Goal: Information Seeking & Learning: Learn about a topic

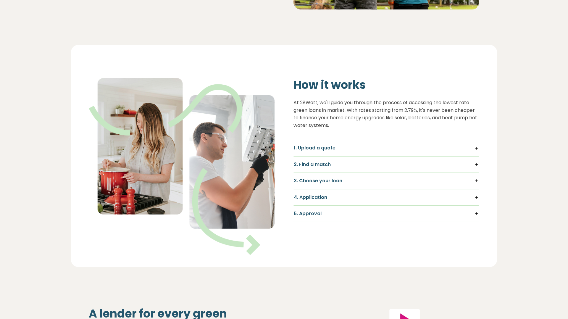
scroll to position [344, 0]
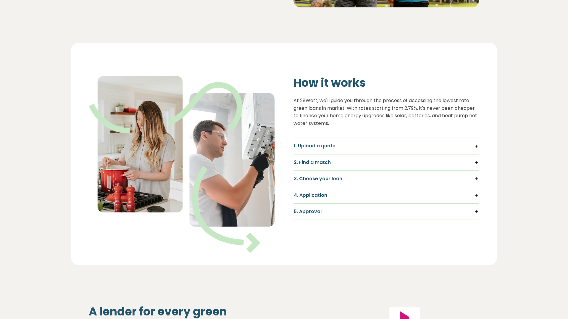
click at [476, 147] on h5 "1. Upload a quote" at bounding box center [386, 146] width 185 height 7
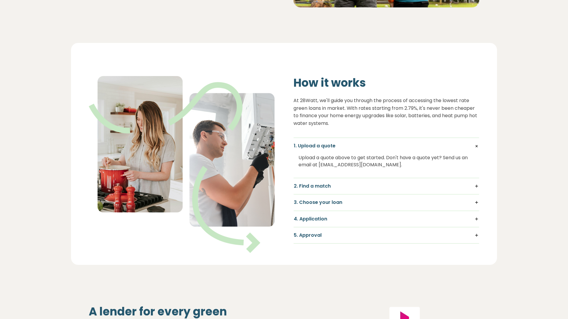
click at [476, 186] on h5 "2. Find a match" at bounding box center [386, 186] width 185 height 7
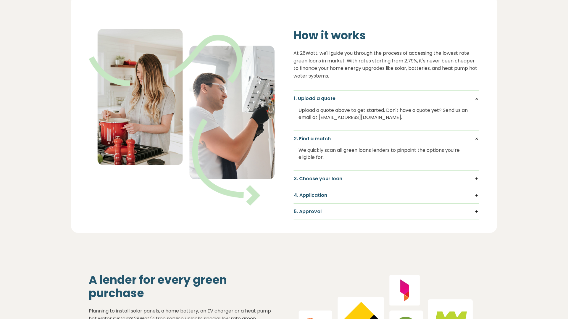
scroll to position [392, 0]
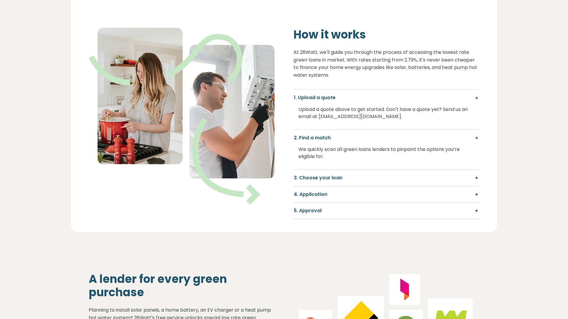
click at [476, 177] on h5 "3. Choose your loan" at bounding box center [386, 177] width 185 height 7
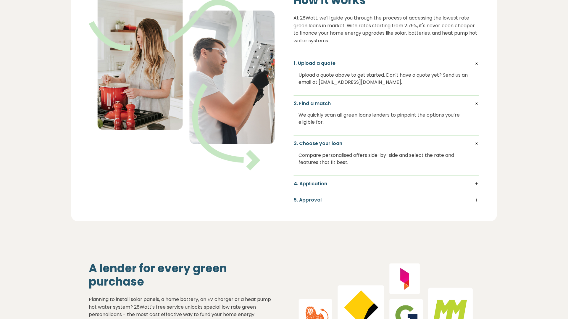
scroll to position [426, 0]
click at [476, 184] on h5 "4. Application" at bounding box center [386, 184] width 185 height 7
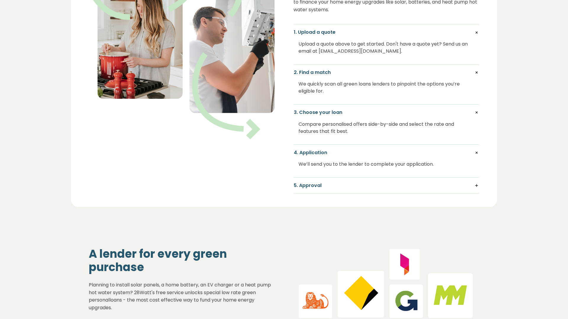
scroll to position [458, 0]
click at [476, 185] on h5 "5. Approval" at bounding box center [386, 185] width 185 height 7
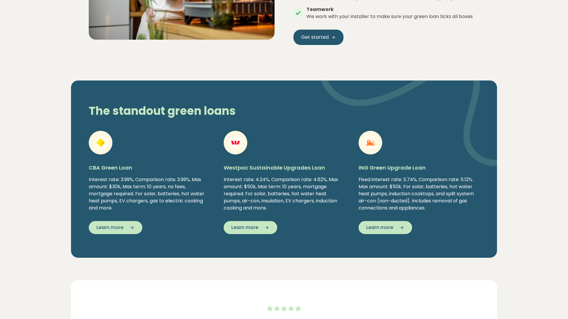
scroll to position [998, 0]
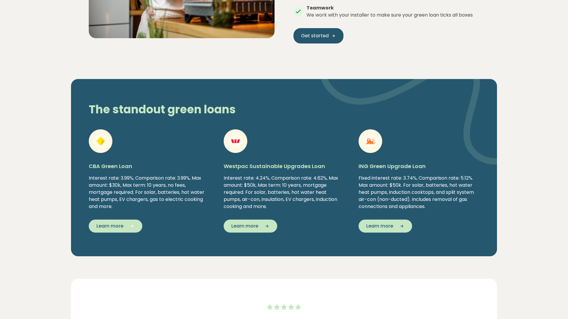
click at [110, 227] on span "Learn more" at bounding box center [109, 225] width 27 height 7
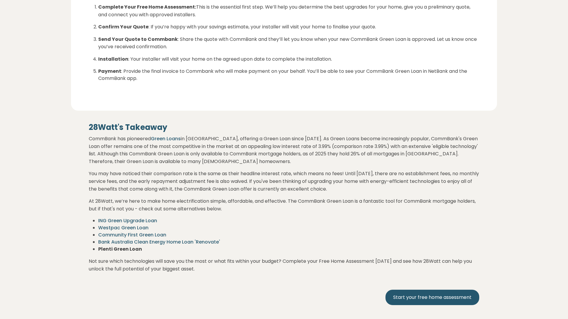
scroll to position [984, 0]
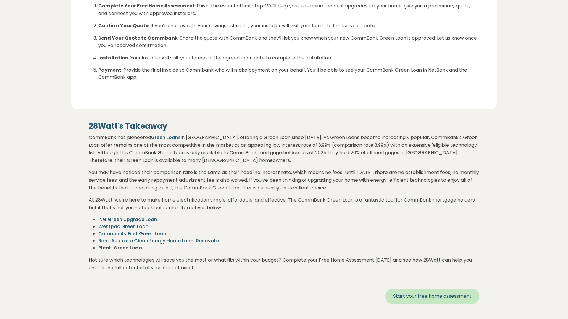
click at [421, 288] on link "Start your free home assessment" at bounding box center [432, 295] width 94 height 15
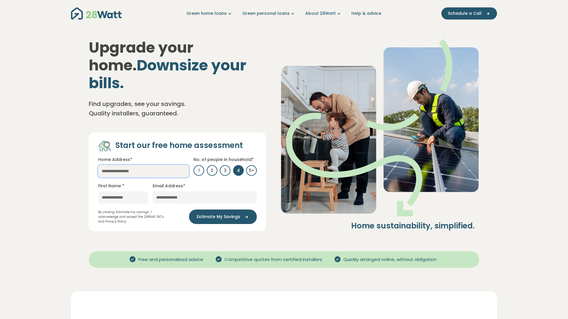
click at [112, 165] on input "text" at bounding box center [143, 171] width 90 height 12
click at [112, 177] on link "1/14 Marlee Jayne Cl, Nerang QLD, Australia" at bounding box center [143, 186] width 90 height 18
type input "**********"
click at [109, 191] on input "text" at bounding box center [123, 197] width 50 height 12
type input "*****"
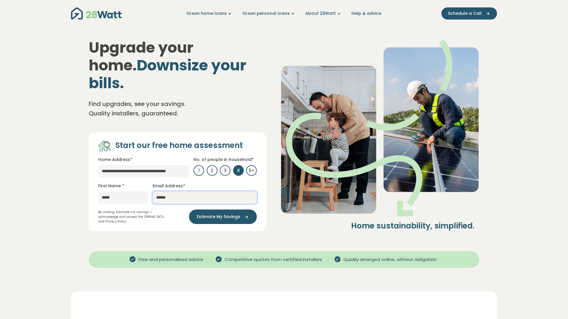
type input "**********"
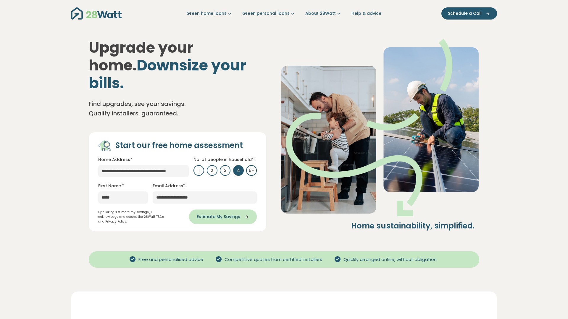
click at [212, 213] on span "Estimate My Savings" at bounding box center [218, 216] width 43 height 6
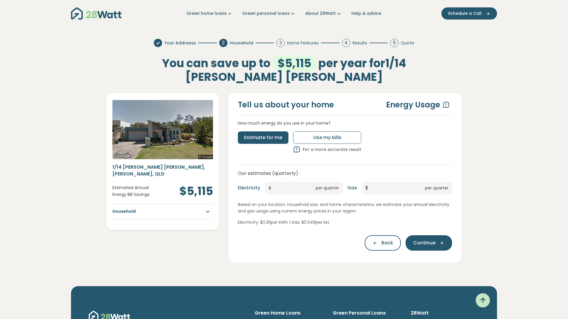
click at [208, 208] on icon "button" at bounding box center [205, 211] width 11 height 7
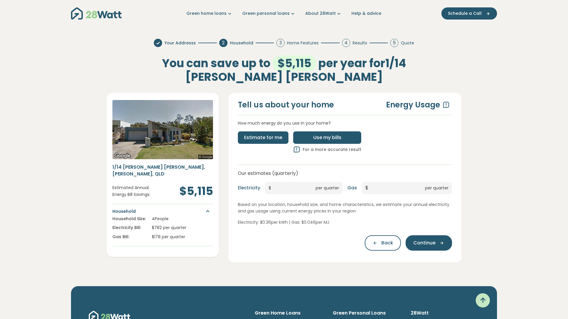
click at [313, 137] on span "Use my bills" at bounding box center [327, 137] width 28 height 7
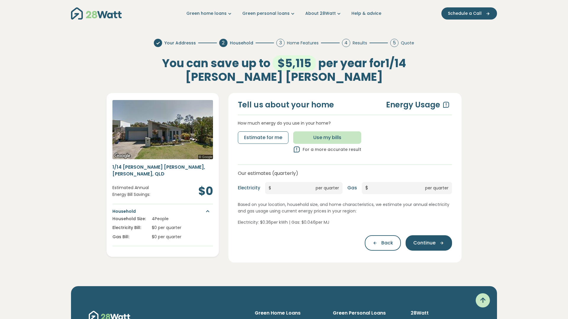
type input "*"
click at [321, 137] on span "Use my bills" at bounding box center [327, 137] width 28 height 7
click at [446, 104] on icon at bounding box center [445, 104] width 7 height 7
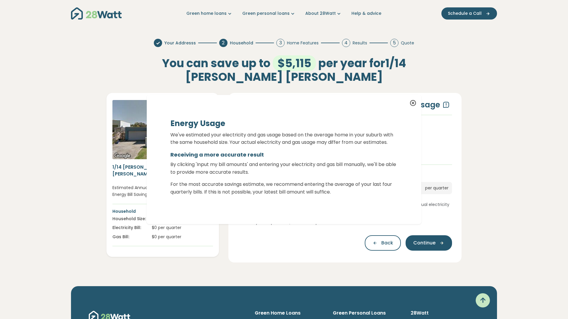
click at [311, 243] on div "Energy Usage We've estimated your electricity and gas usage based on the averag…" at bounding box center [284, 159] width 568 height 319
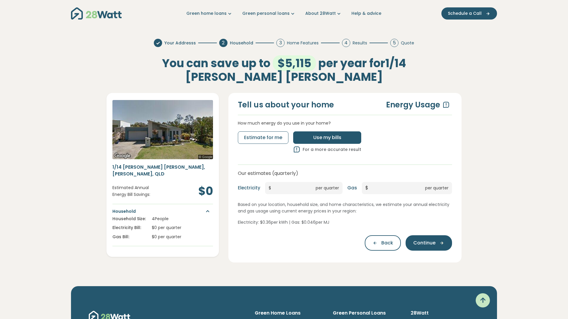
click at [269, 222] on p "Electricity: $ 0.36 per kWh | Gas: $ 0.046 per MJ" at bounding box center [345, 222] width 214 height 7
click at [319, 137] on span "Use my bills" at bounding box center [327, 137] width 28 height 7
click at [426, 241] on span "Continue" at bounding box center [424, 242] width 22 height 7
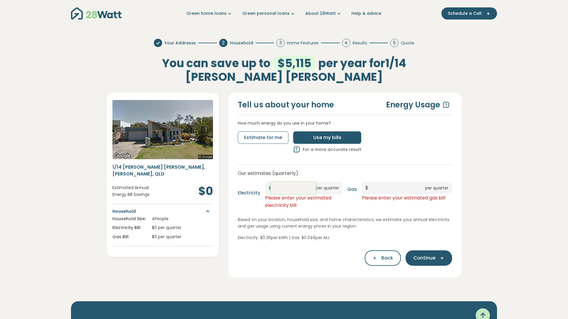
click at [280, 188] on input "*" at bounding box center [293, 188] width 45 height 12
click at [306, 207] on p "Please enter your estimated electricity bill" at bounding box center [303, 201] width 77 height 15
drag, startPoint x: 291, startPoint y: 188, endPoint x: 261, endPoint y: 186, distance: 29.7
click at [261, 186] on div "Electricity $ ****** per quarter Please enter your estimated electricity bill" at bounding box center [290, 195] width 105 height 27
click at [259, 137] on span "Estimate for me" at bounding box center [263, 137] width 38 height 7
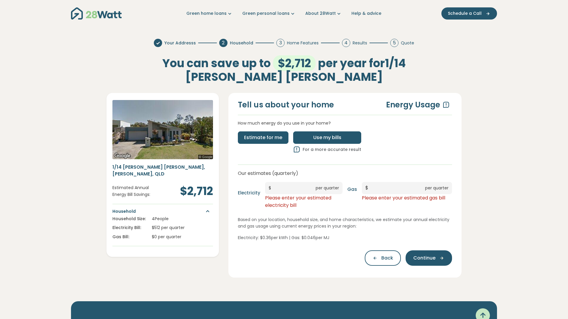
type input "***"
click at [314, 138] on span "Use my bills" at bounding box center [327, 137] width 28 height 7
type input "***"
type input "*"
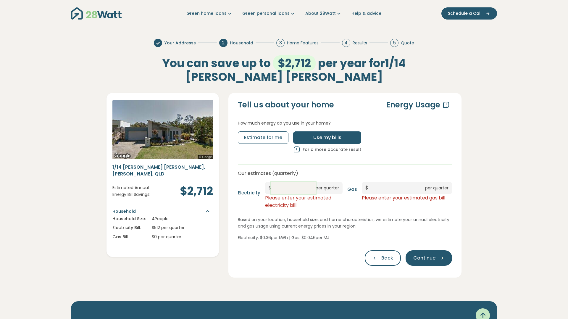
drag, startPoint x: 286, startPoint y: 188, endPoint x: 260, endPoint y: 187, distance: 26.0
click at [260, 187] on div "Electricity $ *** per quarter Please enter your estimated electricity bill" at bounding box center [290, 195] width 105 height 27
type input "***"
click at [253, 209] on div "Electricity $ *** per quarter Please enter your estimated electricity bill" at bounding box center [290, 195] width 105 height 27
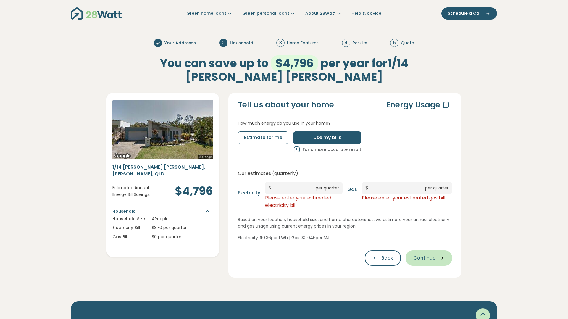
click at [425, 256] on span "Continue" at bounding box center [424, 257] width 22 height 7
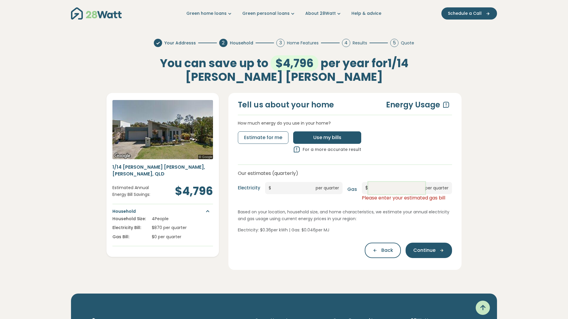
click at [377, 189] on input "*" at bounding box center [396, 188] width 57 height 12
type input "*"
click at [426, 252] on span "Continue" at bounding box center [424, 250] width 22 height 7
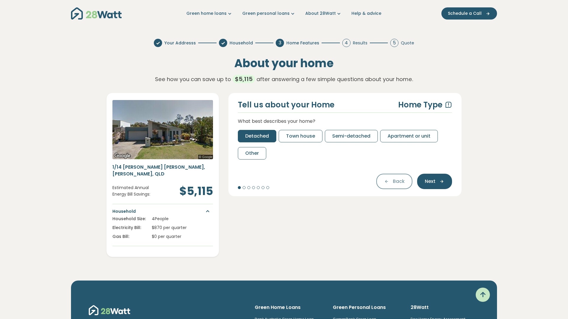
click at [252, 136] on span "Detached" at bounding box center [257, 135] width 24 height 7
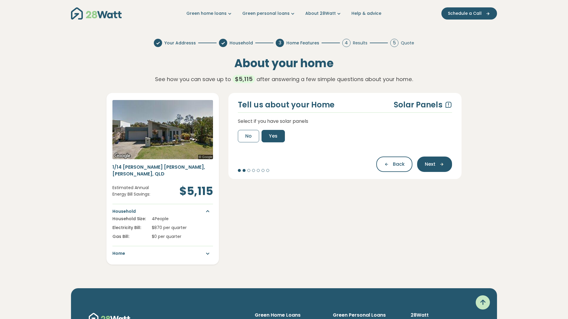
click at [272, 136] on span "Yes" at bounding box center [273, 135] width 9 height 7
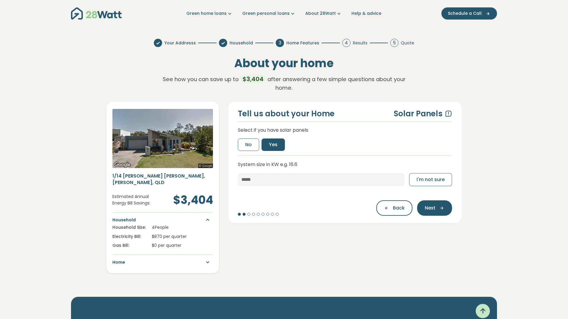
scroll to position [0, 0]
drag, startPoint x: 259, startPoint y: 179, endPoint x: 242, endPoint y: 178, distance: 16.6
click at [242, 178] on input "number" at bounding box center [321, 179] width 166 height 13
drag, startPoint x: 259, startPoint y: 179, endPoint x: 238, endPoint y: 179, distance: 20.7
click at [238, 179] on input "number" at bounding box center [321, 179] width 166 height 13
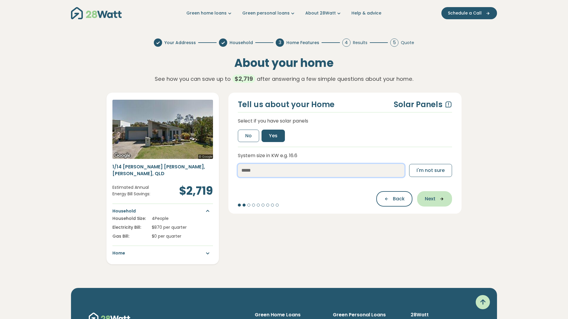
type input "***"
click at [434, 197] on span "Next" at bounding box center [430, 198] width 11 height 7
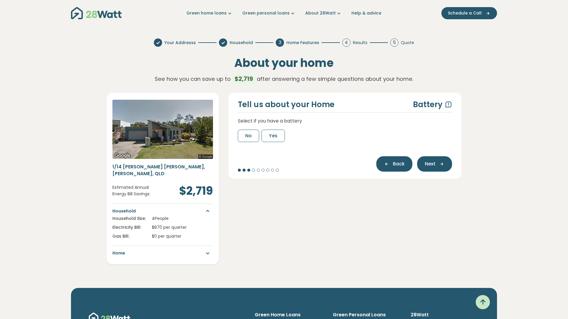
click at [394, 164] on span "Back" at bounding box center [399, 163] width 12 height 7
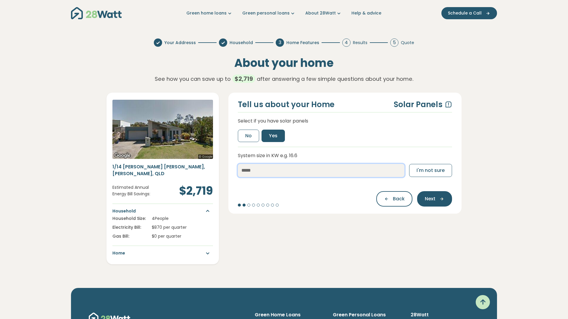
drag, startPoint x: 254, startPoint y: 170, endPoint x: 231, endPoint y: 170, distance: 23.7
click at [231, 170] on div "Tell us about your Home Solar Panels Select if you have solar panels No Yes Sys…" at bounding box center [344, 153] width 233 height 121
type input "****"
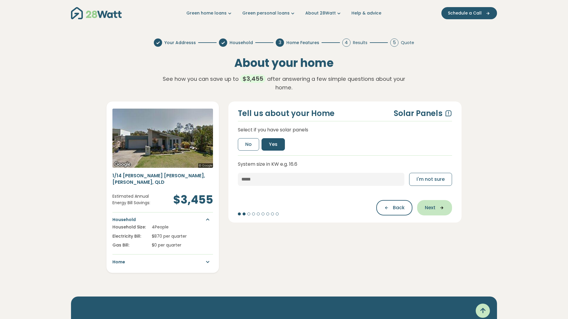
click at [431, 207] on span "Next" at bounding box center [430, 207] width 11 height 7
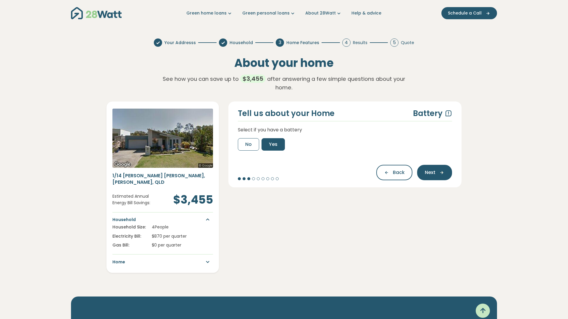
click at [274, 144] on span "Yes" at bounding box center [273, 144] width 9 height 7
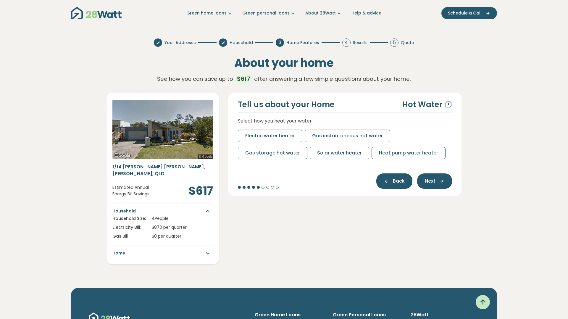
click at [389, 182] on icon "button" at bounding box center [388, 180] width 9 height 5
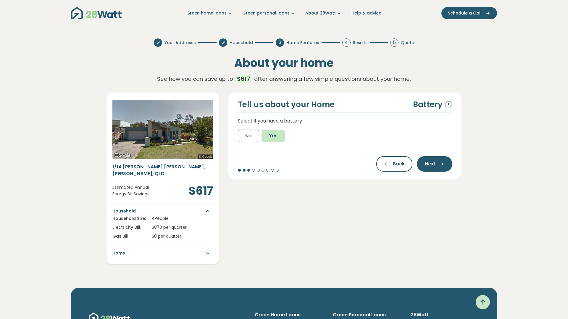
click at [272, 135] on span "Yes" at bounding box center [273, 135] width 9 height 7
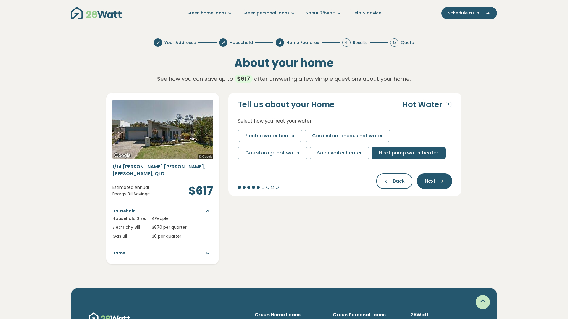
click at [406, 152] on span "Heat pump water heater" at bounding box center [408, 152] width 59 height 7
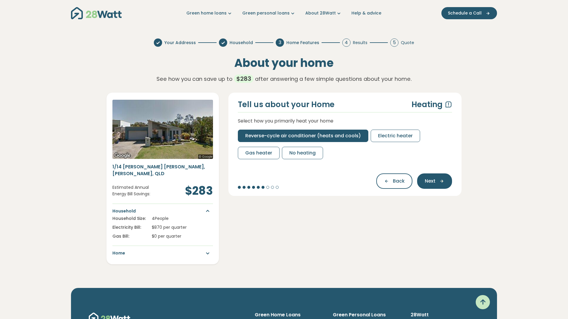
click at [281, 135] on span "Reverse-cycle air conditioner (heats and cools)" at bounding box center [303, 135] width 116 height 7
click at [286, 135] on span "Reverse-cycle air conditioner (heats and cools)" at bounding box center [303, 135] width 116 height 7
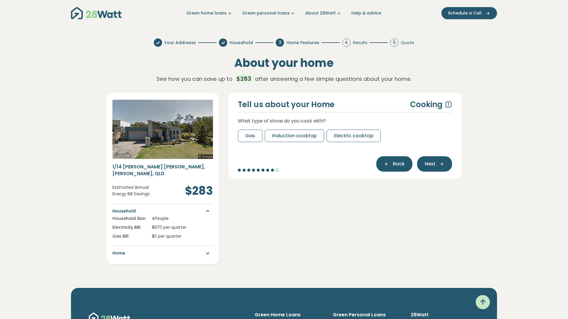
click at [395, 165] on span "Back" at bounding box center [399, 163] width 12 height 7
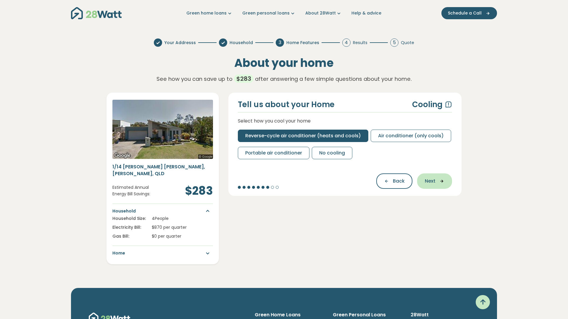
click at [433, 181] on span "Next" at bounding box center [430, 180] width 11 height 7
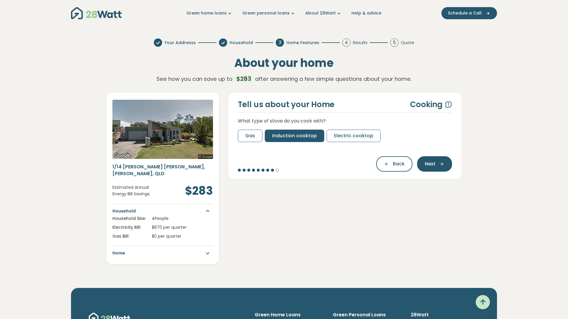
click at [289, 135] on span "Induction cooktop" at bounding box center [294, 135] width 45 height 7
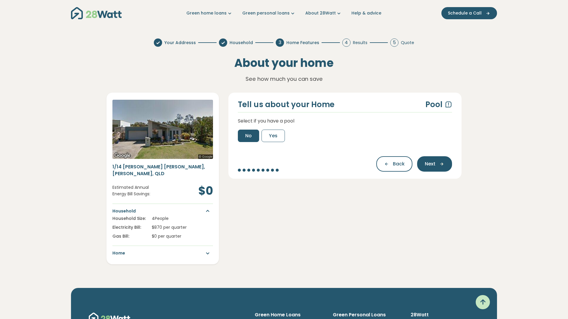
click at [247, 135] on span "No" at bounding box center [248, 135] width 7 height 7
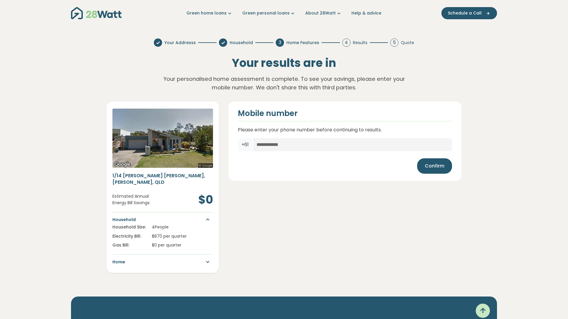
click at [207, 258] on icon "button" at bounding box center [205, 261] width 11 height 7
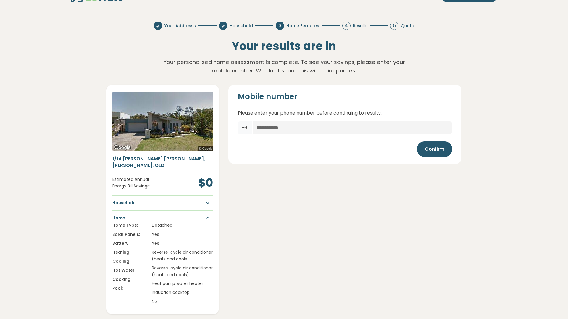
scroll to position [18, 0]
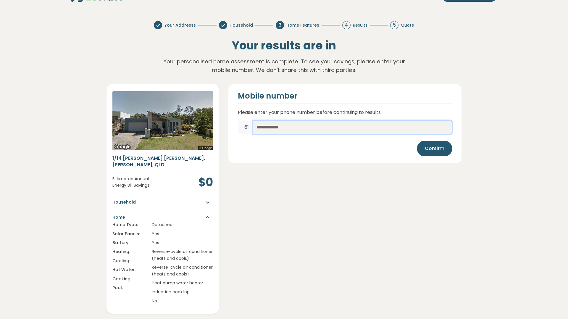
click at [268, 128] on input "text" at bounding box center [352, 127] width 199 height 13
type input "**********"
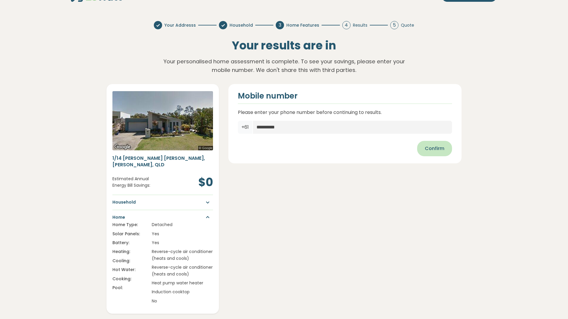
click at [434, 149] on span "Confirm" at bounding box center [435, 148] width 20 height 7
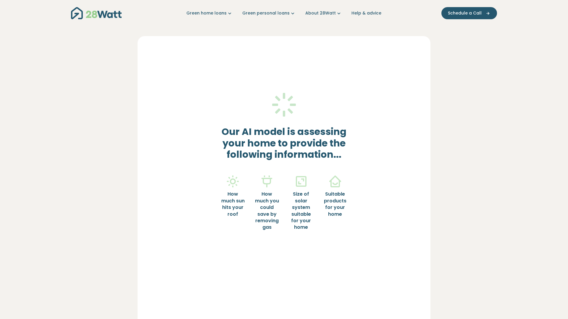
scroll to position [0, 0]
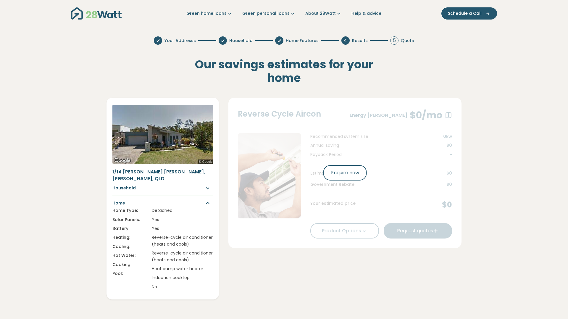
click at [225, 213] on div "1/14 Marlee Jayne Cl, Nerang, QLD Household Household Size: Electricity Bill: G…" at bounding box center [283, 199] width 355 height 202
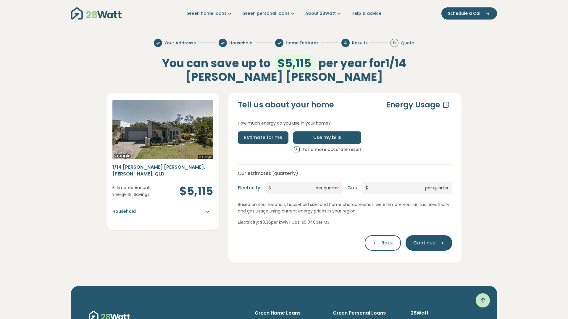
click at [313, 134] on span "Use my bills" at bounding box center [327, 137] width 28 height 7
type input "*"
click at [280, 187] on input "*" at bounding box center [293, 188] width 45 height 12
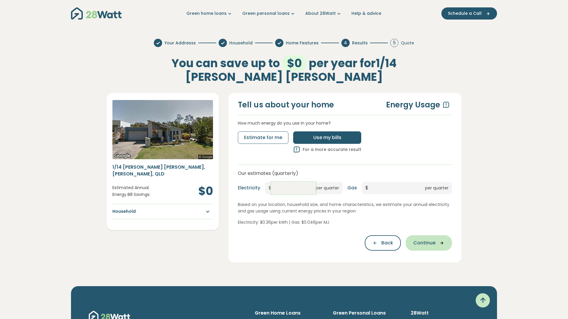
type input "***"
click at [422, 242] on span "Continue" at bounding box center [424, 242] width 22 height 7
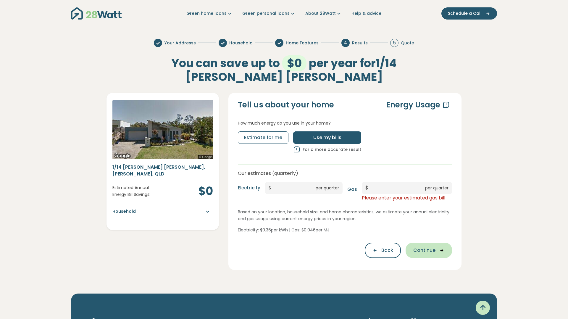
click at [423, 250] on span "Continue" at bounding box center [424, 250] width 22 height 7
click at [380, 190] on input "*" at bounding box center [396, 188] width 57 height 12
type input "*"
click at [424, 250] on span "Continue" at bounding box center [424, 250] width 22 height 7
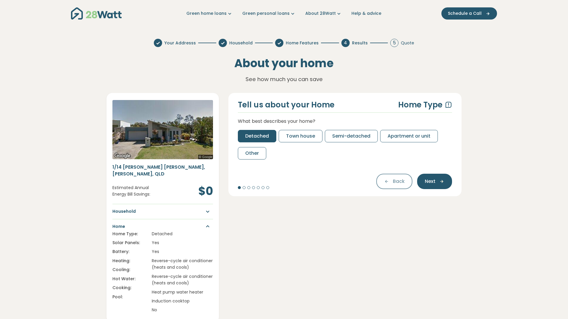
click at [394, 182] on div "Back Next" at bounding box center [414, 181] width 76 height 15
click at [433, 180] on span "Next" at bounding box center [430, 181] width 11 height 7
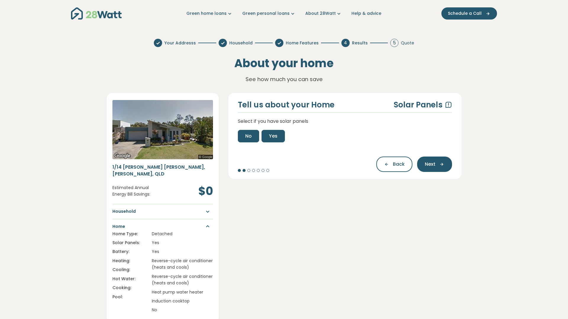
click at [248, 137] on span "No" at bounding box center [248, 135] width 7 height 7
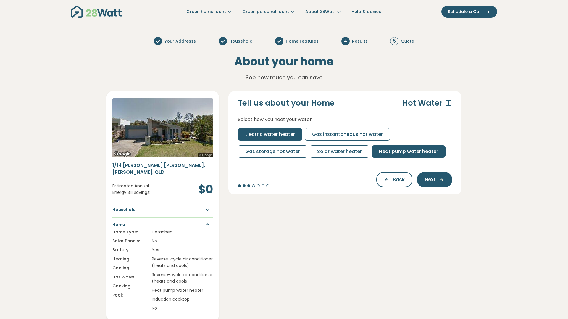
scroll to position [1, 0]
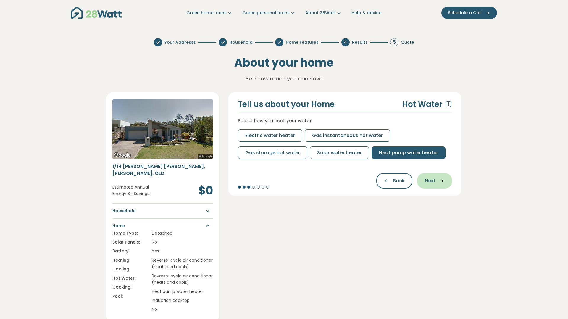
click at [431, 179] on span "Next" at bounding box center [430, 180] width 11 height 7
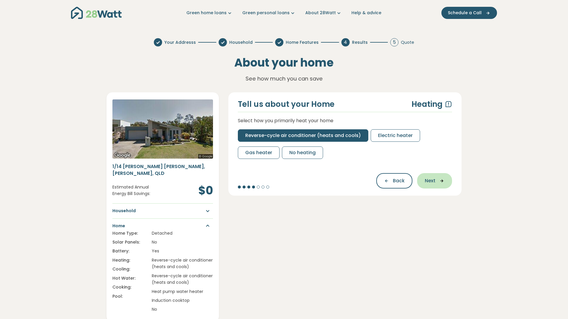
click at [431, 180] on span "Next" at bounding box center [430, 180] width 11 height 7
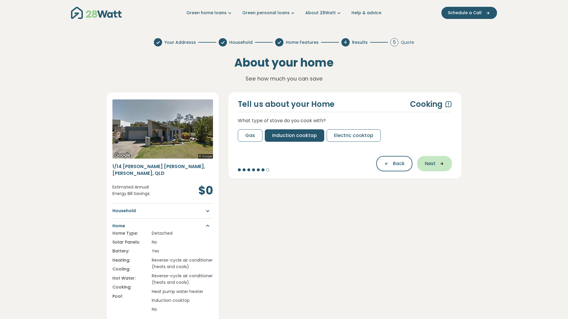
click at [430, 161] on span "Next" at bounding box center [430, 163] width 11 height 7
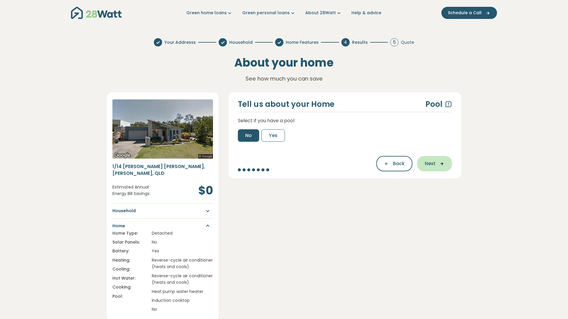
click at [431, 164] on span "Next" at bounding box center [430, 163] width 11 height 7
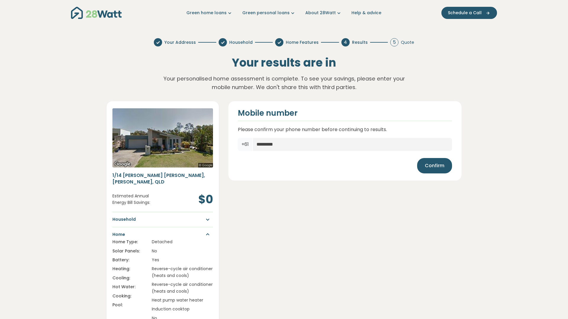
click at [208, 216] on icon "button" at bounding box center [205, 219] width 11 height 7
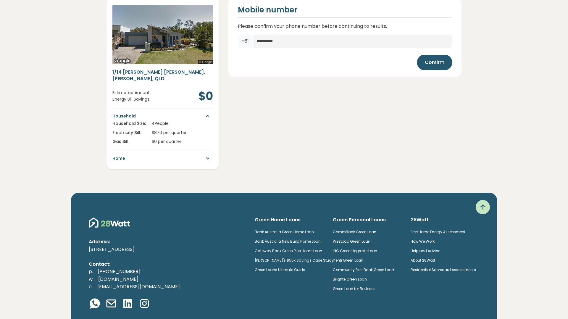
scroll to position [0, 0]
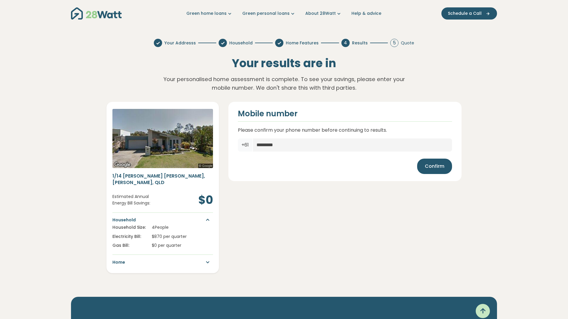
click at [157, 43] on icon at bounding box center [157, 42] width 5 height 5
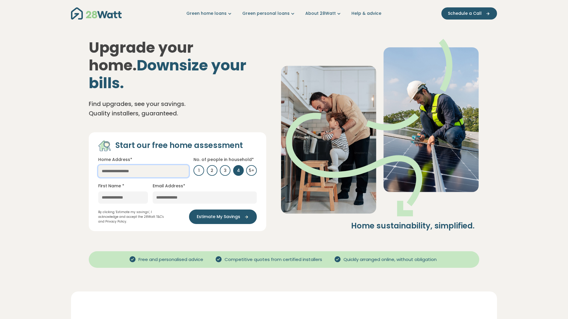
click at [111, 165] on input "text" at bounding box center [143, 171] width 90 height 12
click at [111, 177] on link "1/14 Marlee Jayne Cl, Nerang QLD, Australia" at bounding box center [143, 186] width 90 height 18
type input "**********"
click at [107, 191] on input "text" at bounding box center [123, 197] width 50 height 12
type input "*****"
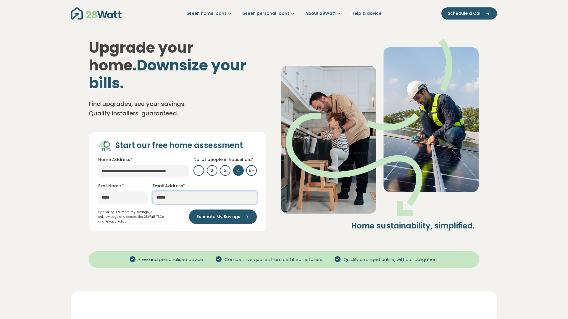
type input "**********"
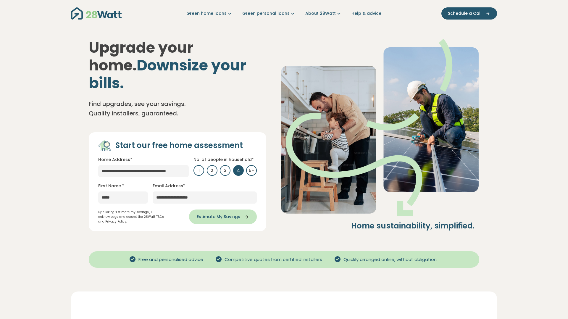
click at [221, 213] on span "Estimate My Savings" at bounding box center [218, 216] width 43 height 6
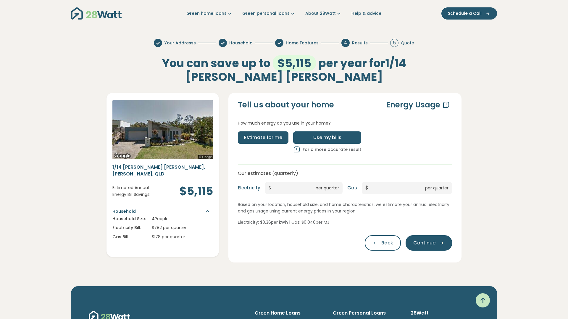
click at [313, 138] on span "Use my bills" at bounding box center [327, 137] width 28 height 7
type input "*"
click at [281, 186] on input "*" at bounding box center [293, 188] width 45 height 12
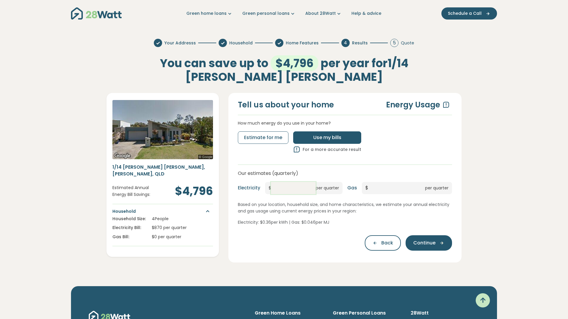
type input "***"
click at [381, 188] on input "*" at bounding box center [396, 188] width 57 height 12
type input "*"
click at [420, 241] on span "Continue" at bounding box center [424, 242] width 22 height 7
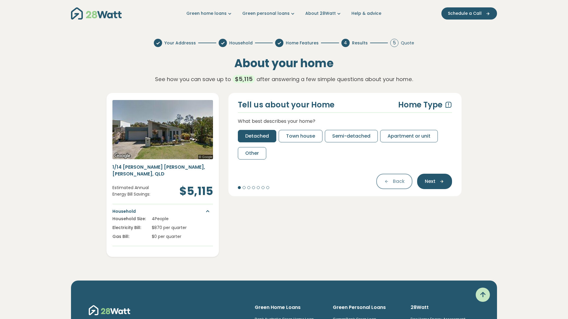
click at [255, 135] on span "Detached" at bounding box center [257, 135] width 24 height 7
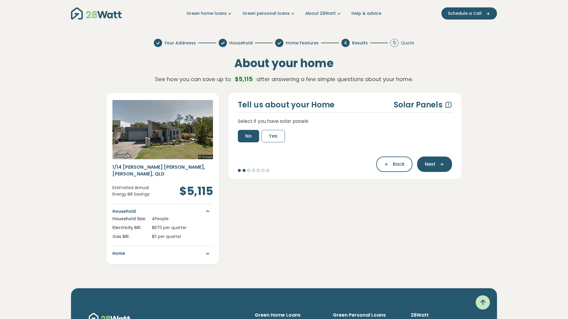
click at [250, 134] on span "No" at bounding box center [248, 135] width 7 height 7
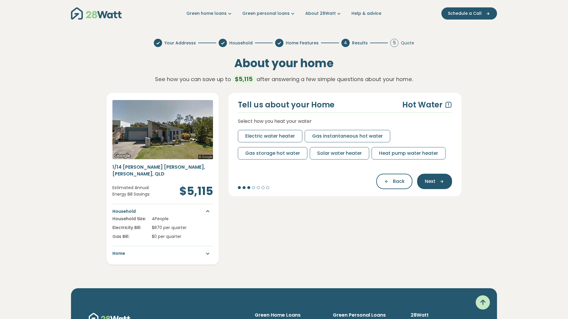
click at [392, 153] on span "Heat pump water heater" at bounding box center [408, 153] width 59 height 7
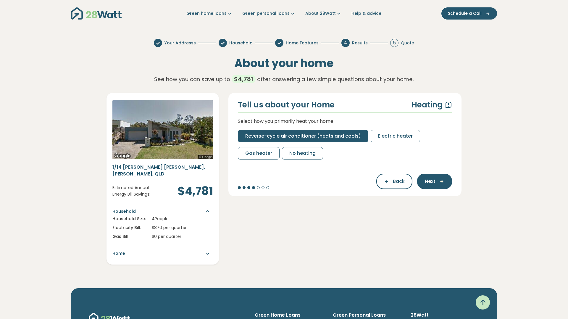
click at [288, 136] on span "Reverse-cycle air conditioner (heats and cools)" at bounding box center [303, 135] width 116 height 7
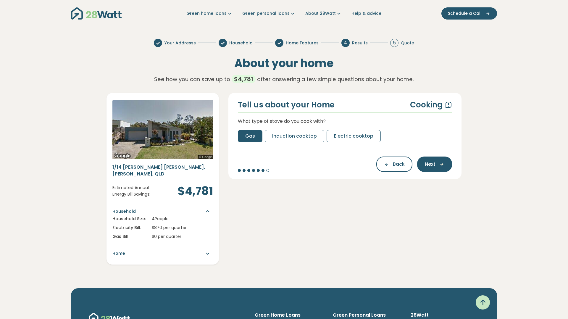
click at [288, 136] on span "Induction cooktop" at bounding box center [294, 135] width 45 height 7
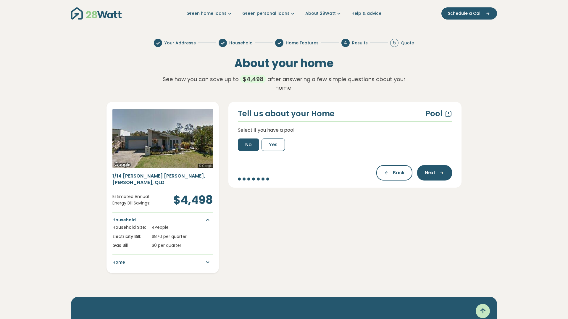
click at [245, 143] on button "No" at bounding box center [248, 144] width 21 height 12
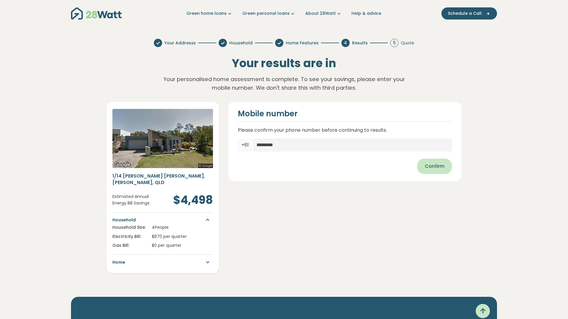
click at [433, 166] on span "Confirm" at bounding box center [435, 166] width 20 height 7
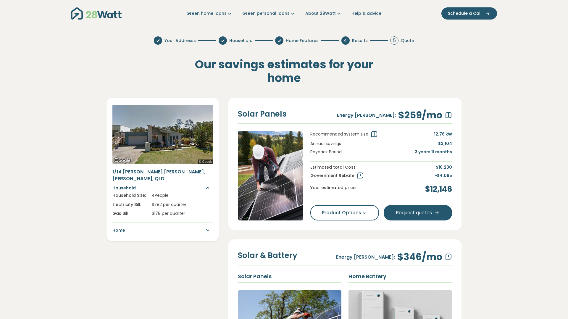
click at [373, 134] on icon at bounding box center [373, 134] width 7 height 7
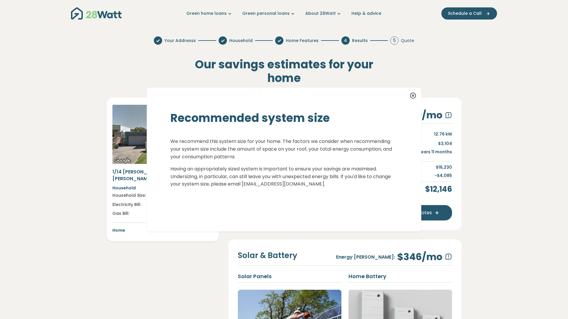
click at [414, 96] on icon at bounding box center [412, 95] width 7 height 7
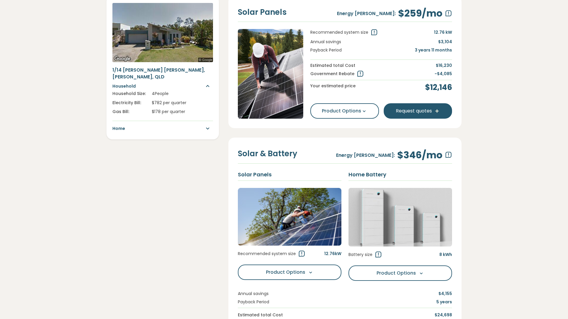
scroll to position [100, 0]
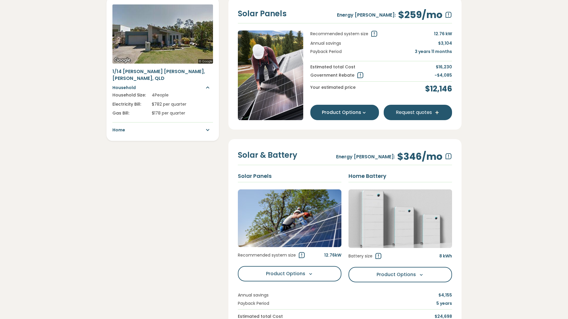
click at [362, 114] on icon at bounding box center [364, 112] width 6 height 6
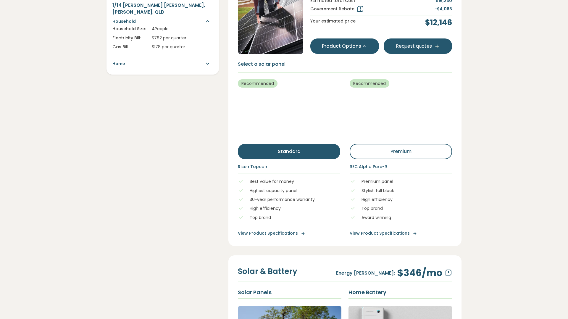
scroll to position [166, 0]
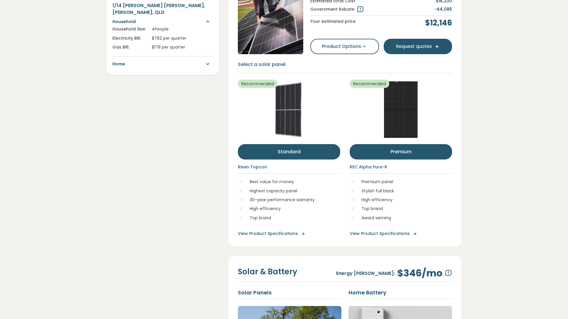
click at [399, 151] on button "premium" at bounding box center [401, 151] width 102 height 15
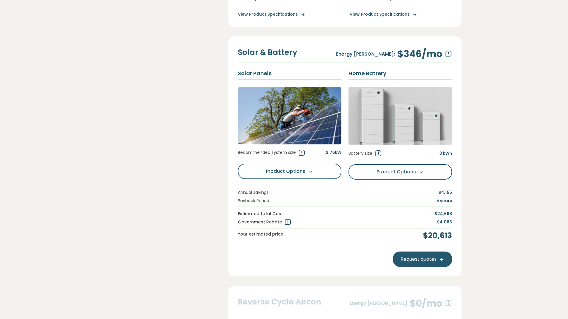
scroll to position [386, 0]
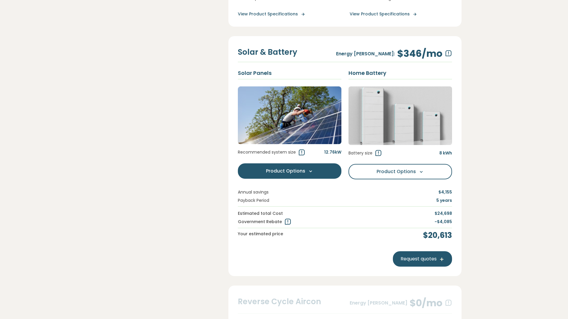
click at [311, 171] on icon at bounding box center [311, 171] width 6 height 6
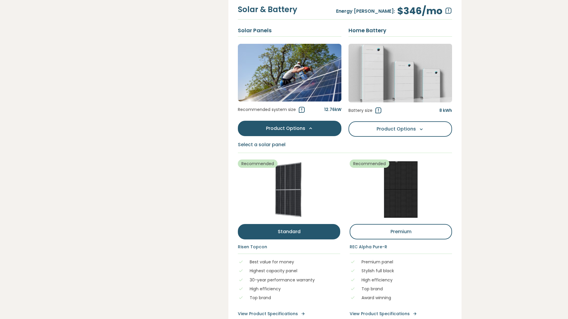
scroll to position [431, 0]
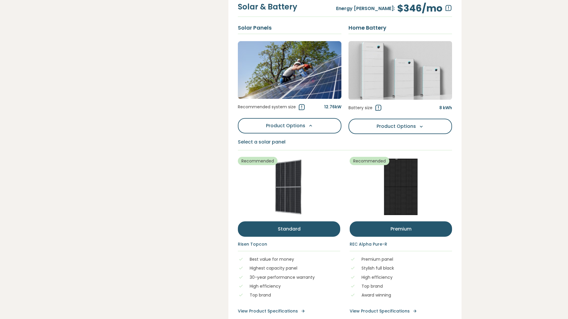
click at [391, 230] on button "premium" at bounding box center [401, 228] width 102 height 15
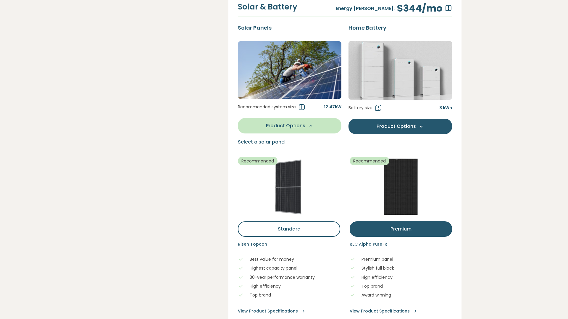
click at [421, 127] on icon at bounding box center [421, 126] width 6 height 6
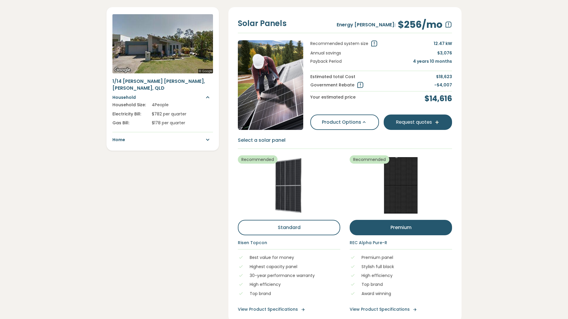
scroll to position [91, 0]
click at [364, 122] on icon at bounding box center [364, 122] width 6 height 6
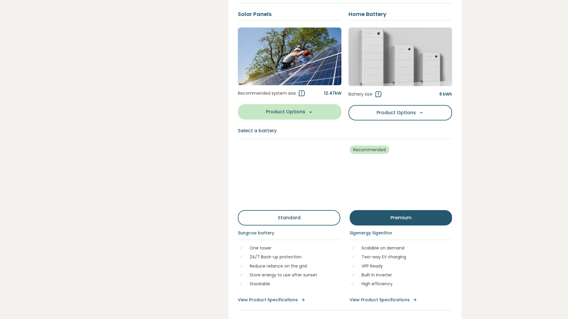
scroll to position [263, 0]
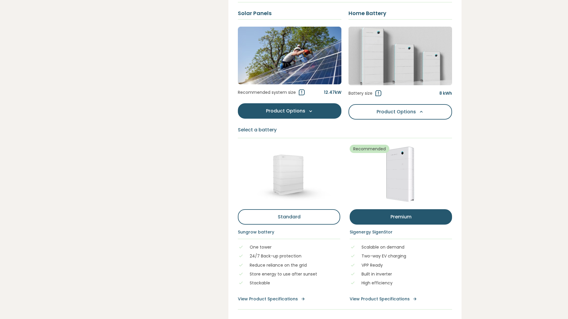
click at [310, 111] on icon at bounding box center [311, 111] width 6 height 6
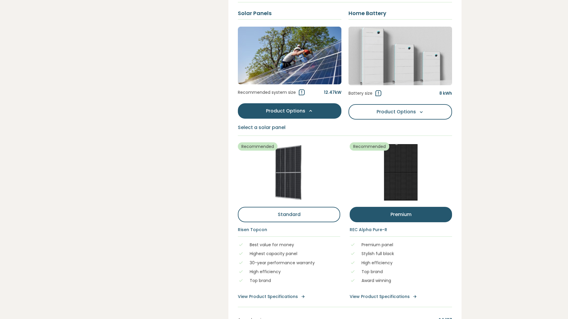
click at [309, 111] on icon at bounding box center [311, 111] width 6 height 6
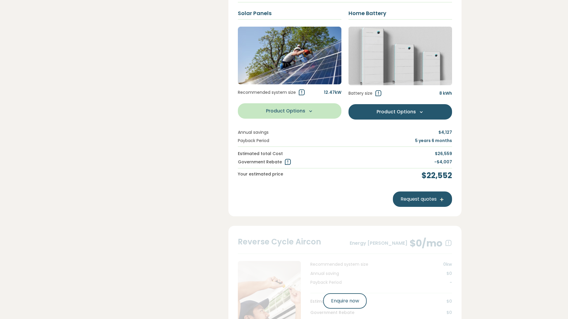
click at [421, 112] on icon at bounding box center [421, 112] width 6 height 6
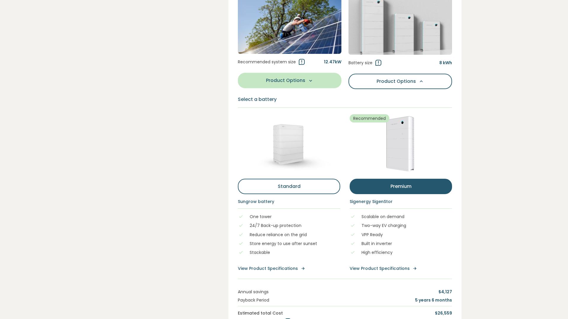
scroll to position [289, 0]
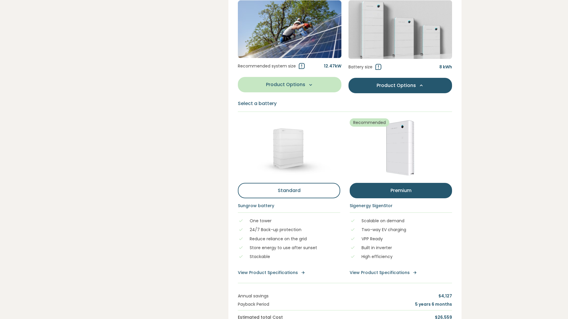
click at [421, 85] on icon at bounding box center [421, 85] width 6 height 6
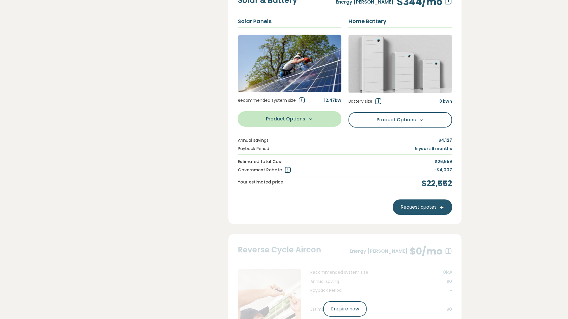
scroll to position [255, 0]
click at [375, 102] on icon at bounding box center [378, 101] width 7 height 7
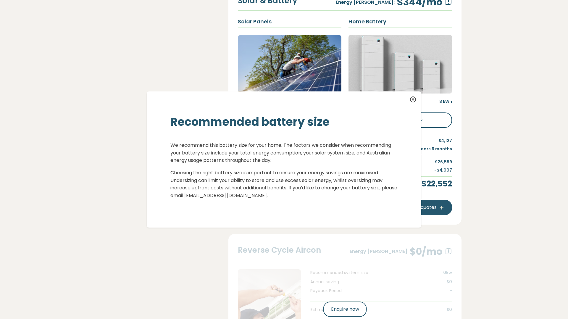
click at [412, 100] on icon at bounding box center [412, 99] width 7 height 7
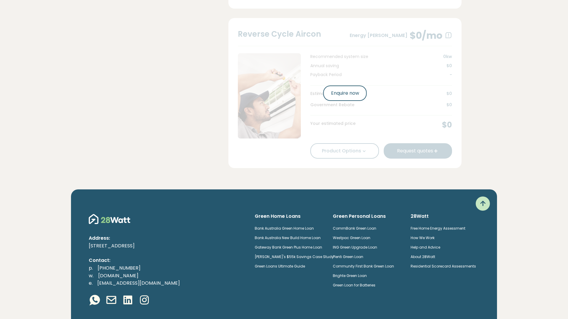
scroll to position [473, 0]
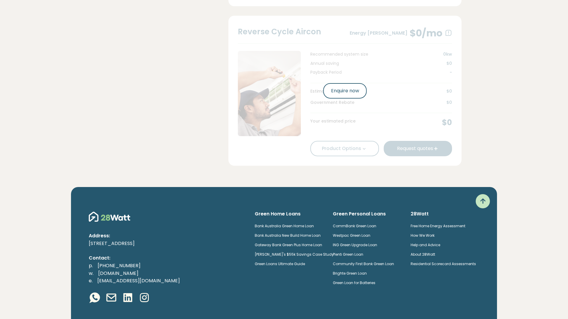
click at [356, 254] on link "Plenti Green Loan" at bounding box center [348, 254] width 30 height 5
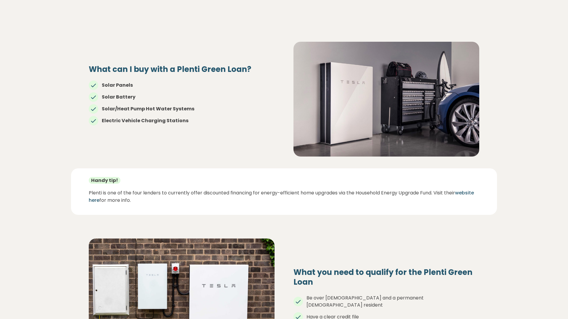
scroll to position [252, 0]
click at [92, 200] on link "website here" at bounding box center [281, 197] width 385 height 14
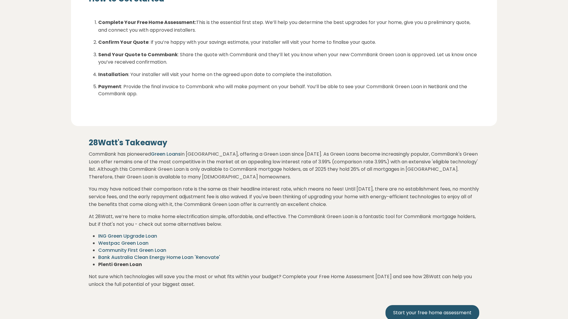
scroll to position [972, 0]
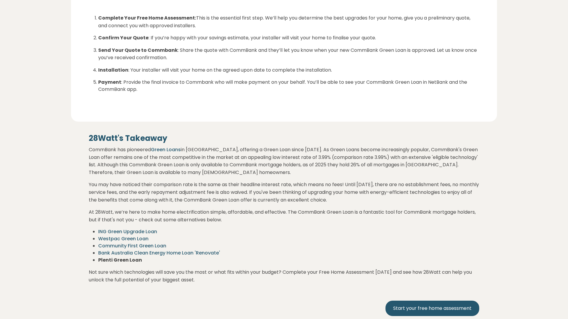
click at [119, 249] on link "Bank Australia Clean Energy Home Loan 'Renovate'" at bounding box center [159, 252] width 122 height 7
